Goal: Task Accomplishment & Management: Use online tool/utility

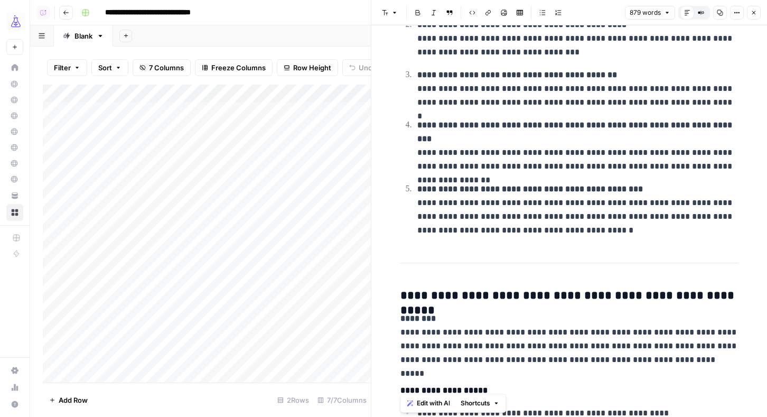
scroll to position [288, 0]
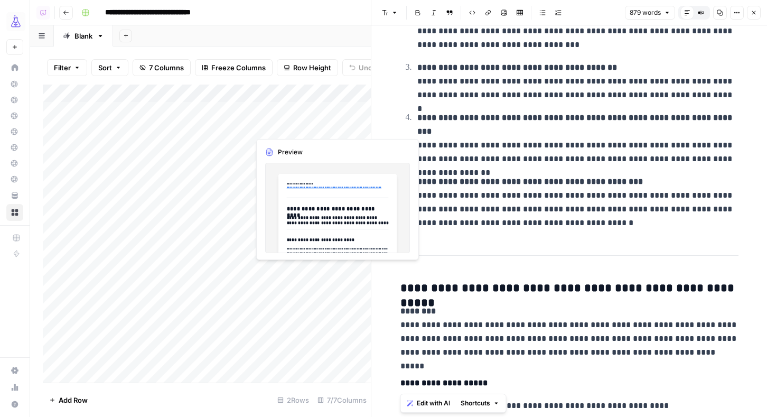
click at [289, 304] on div "Add Column" at bounding box center [207, 234] width 328 height 298
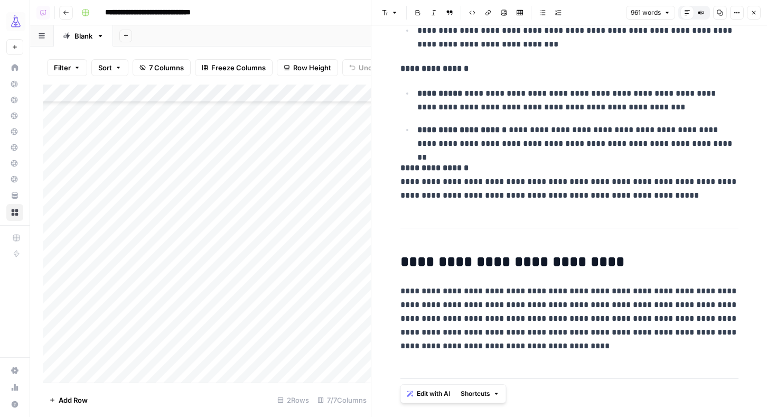
scroll to position [58, 0]
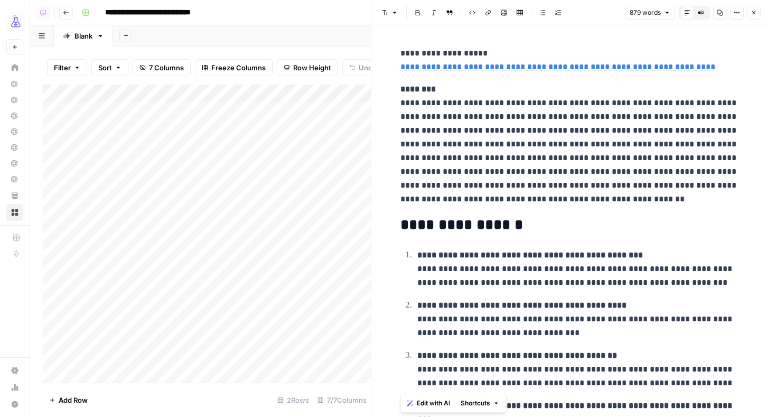
click at [115, 199] on div "Add Column" at bounding box center [207, 234] width 328 height 298
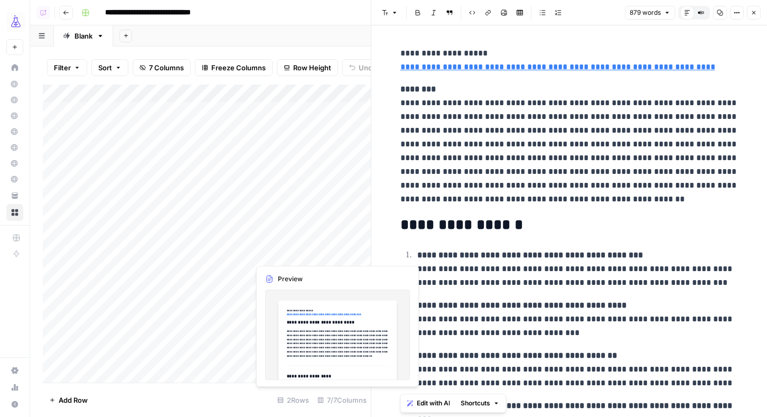
click at [340, 176] on div "Add Column" at bounding box center [207, 234] width 328 height 298
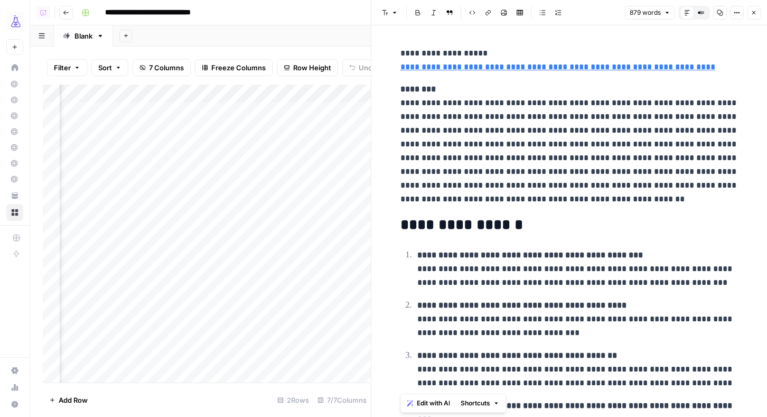
scroll to position [0, 213]
click at [340, 176] on div "Add Column" at bounding box center [207, 234] width 328 height 298
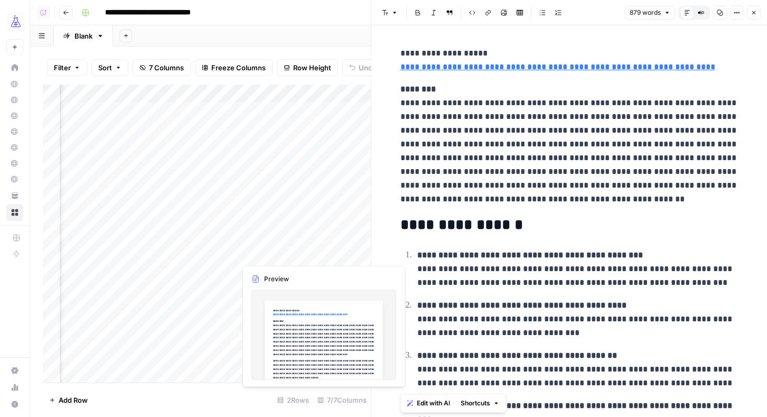
click at [197, 177] on div "Add Column" at bounding box center [207, 234] width 328 height 298
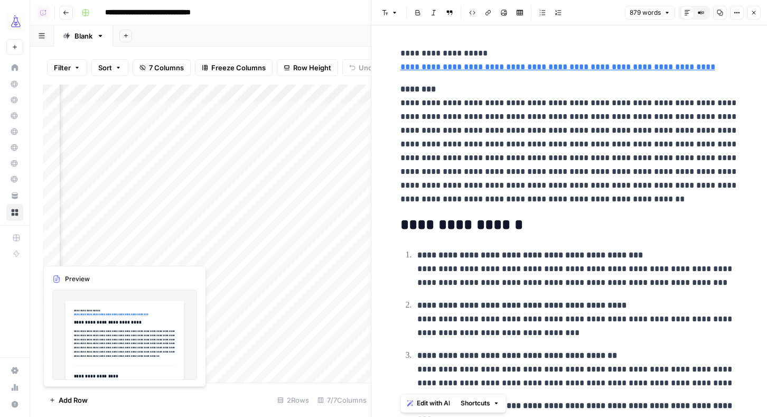
click at [197, 177] on div "Add Column" at bounding box center [207, 234] width 328 height 298
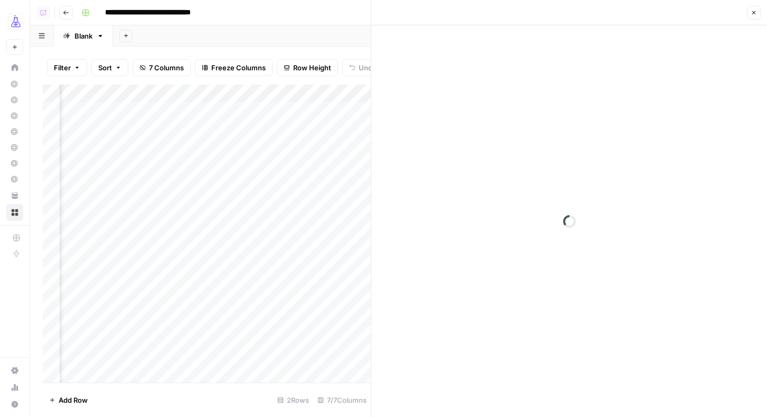
click at [197, 177] on div at bounding box center [136, 182] width 201 height 162
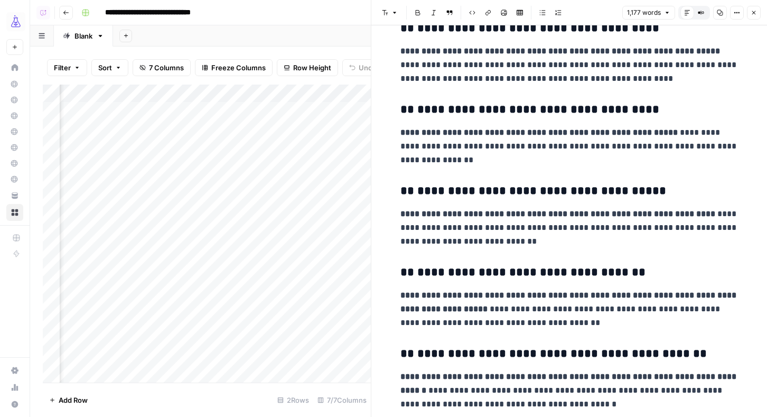
scroll to position [268, 0]
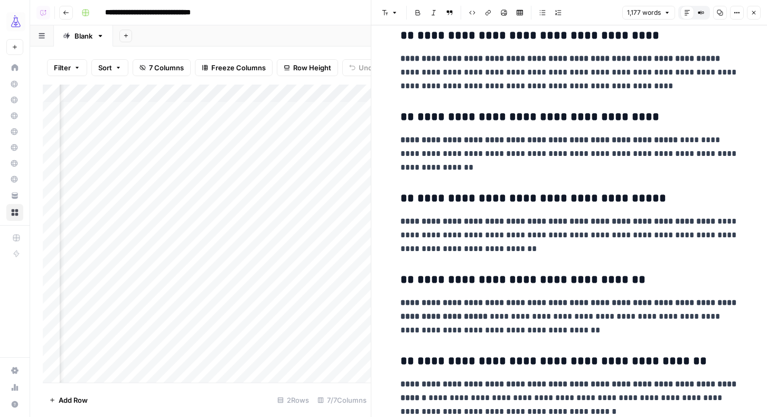
click at [253, 323] on div "Add Column" at bounding box center [207, 234] width 328 height 298
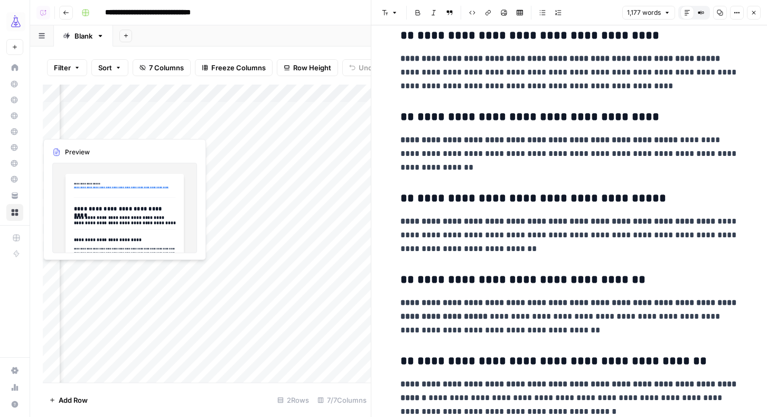
click at [213, 319] on div "Add Column" at bounding box center [207, 234] width 328 height 298
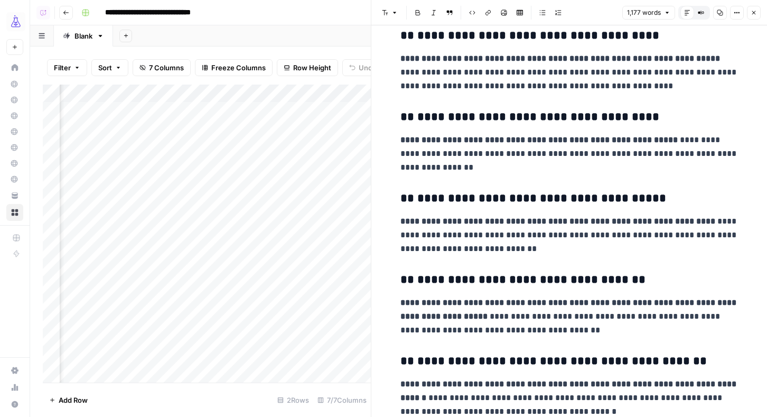
scroll to position [0, 207]
click at [213, 319] on div "Add Column" at bounding box center [207, 234] width 328 height 298
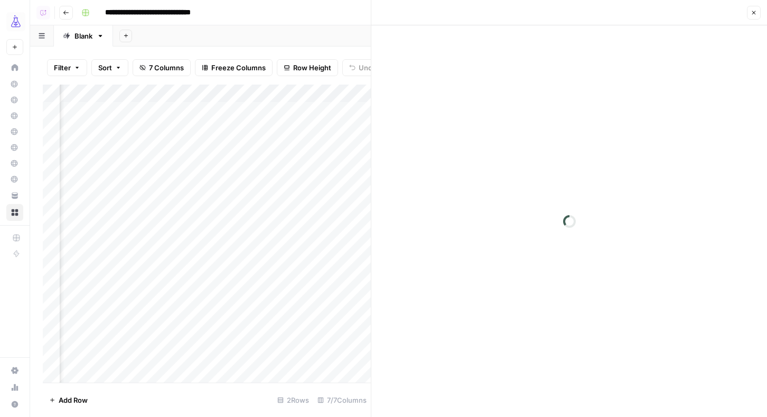
click at [213, 319] on div at bounding box center [142, 342] width 201 height 162
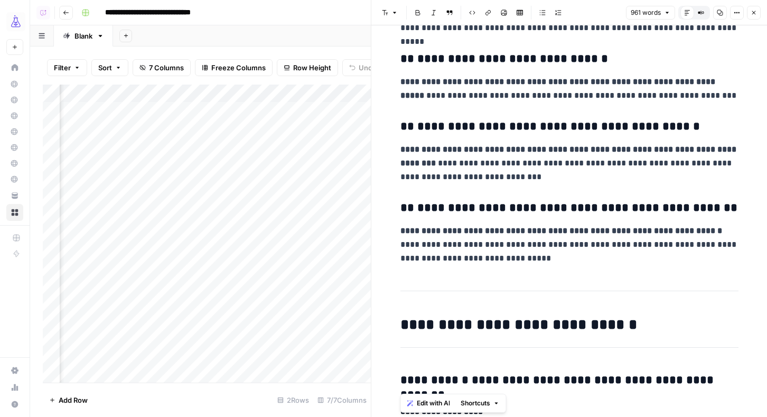
scroll to position [458, 0]
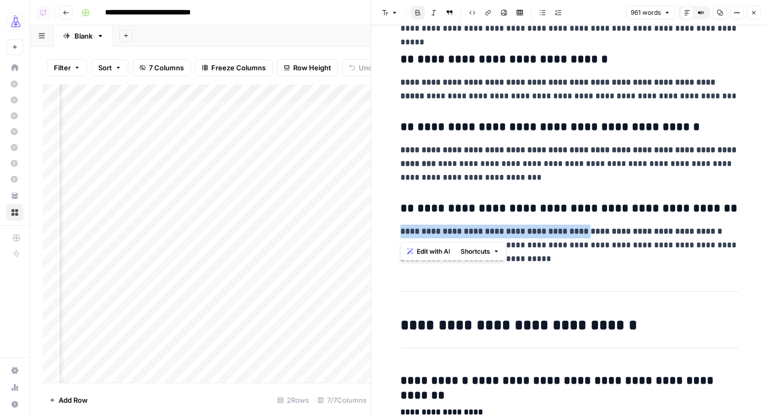
drag, startPoint x: 587, startPoint y: 231, endPoint x: 396, endPoint y: 232, distance: 190.7
copy strong "**********"
click at [651, 246] on p "**********" at bounding box center [569, 244] width 338 height 41
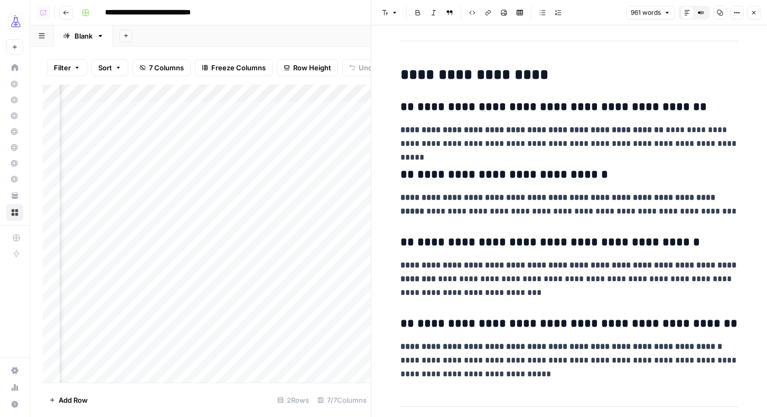
scroll to position [330, 0]
